Goal: Task Accomplishment & Management: Use online tool/utility

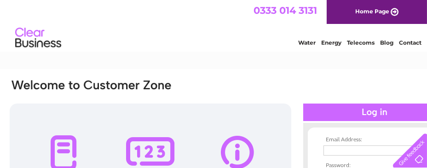
type input "[EMAIL_ADDRESS][DOMAIN_NAME]"
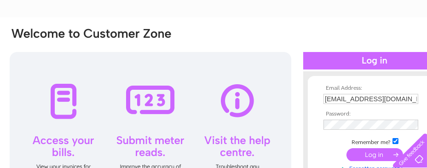
scroll to position [55, 0]
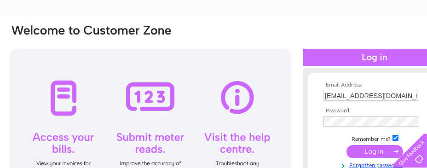
click at [153, 94] on div at bounding box center [151, 129] width 282 height 161
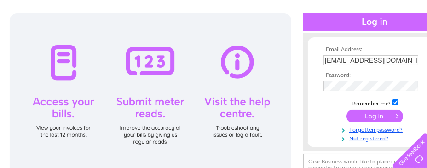
scroll to position [91, 0]
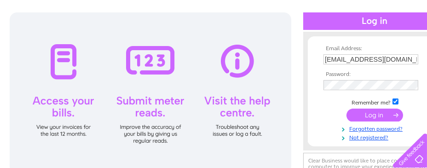
click at [131, 52] on div at bounding box center [151, 92] width 282 height 161
click at [143, 99] on div at bounding box center [151, 92] width 282 height 161
click at [376, 116] on input "submit" at bounding box center [374, 115] width 57 height 13
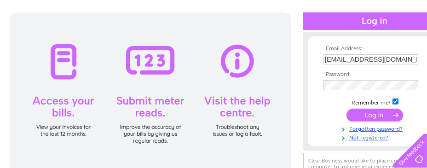
click at [376, 116] on input "submit" at bounding box center [374, 115] width 57 height 13
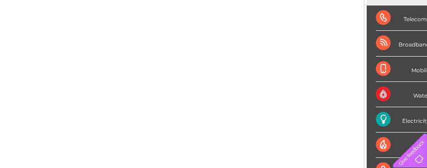
scroll to position [146, 0]
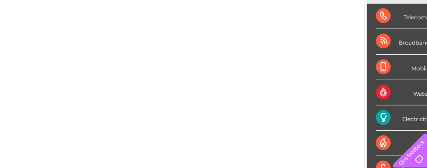
click at [380, 114] on div "Electricity" at bounding box center [403, 117] width 54 height 25
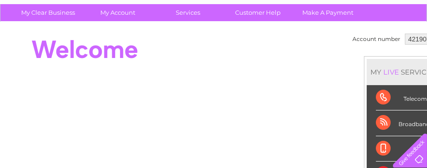
scroll to position [55, 0]
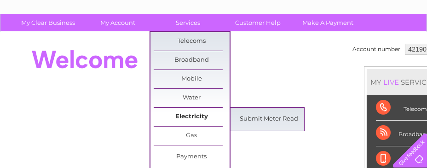
click at [201, 115] on link "Electricity" at bounding box center [192, 117] width 76 height 18
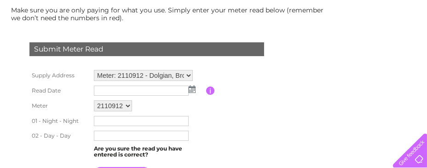
scroll to position [128, 0]
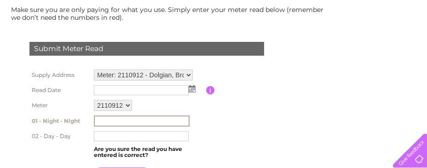
click at [123, 120] on input "text" at bounding box center [142, 120] width 96 height 11
type input "62282"
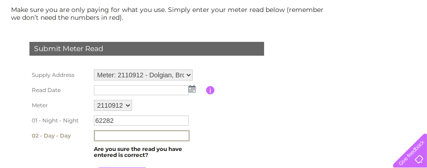
click at [123, 134] on input "text" at bounding box center [142, 135] width 96 height 11
type input "69359"
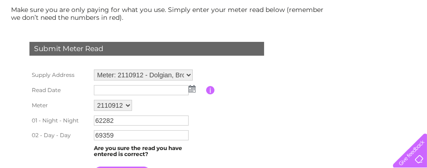
click at [274, 148] on table "Supply Address Meter: 2110912 - Dolgian, Brongest, Brongest, Newcastle Emlyn, S…" at bounding box center [157, 124] width 261 height 115
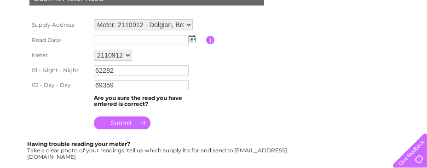
scroll to position [183, 0]
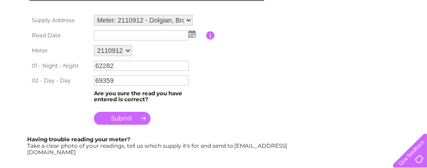
click at [105, 119] on input "submit" at bounding box center [122, 118] width 57 height 13
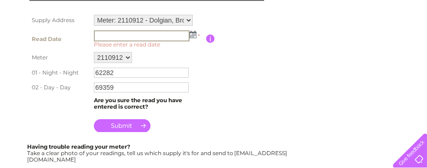
click at [101, 35] on input "text" at bounding box center [142, 35] width 96 height 11
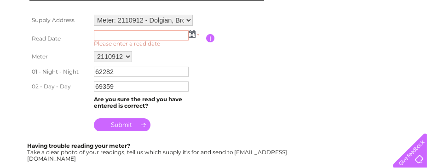
click at [194, 35] on img at bounding box center [192, 33] width 7 height 7
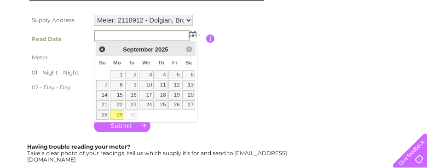
click at [115, 114] on link "29" at bounding box center [117, 114] width 14 height 9
type input "2025/09/29"
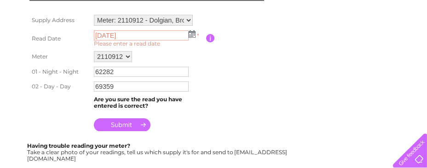
click at [122, 122] on input "submit" at bounding box center [122, 124] width 57 height 13
